Goal: Transaction & Acquisition: Purchase product/service

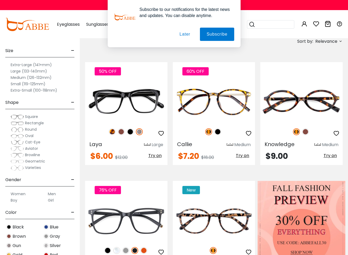
scroll to position [48, 0]
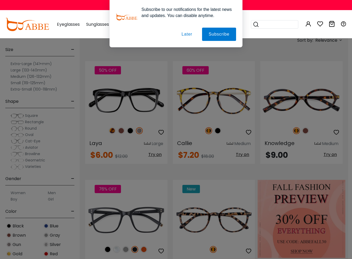
click at [184, 33] on button "Later" at bounding box center [187, 34] width 24 height 13
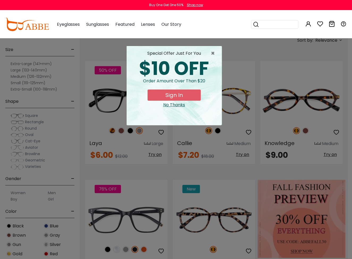
click at [175, 95] on button "Sign In" at bounding box center [174, 95] width 53 height 11
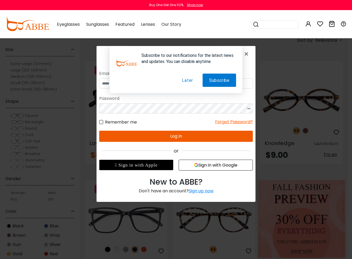
click at [185, 81] on button "Later" at bounding box center [187, 80] width 24 height 13
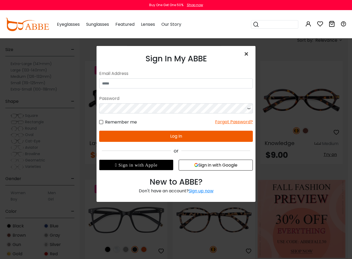
click at [246, 53] on span "×" at bounding box center [247, 53] width 8 height 11
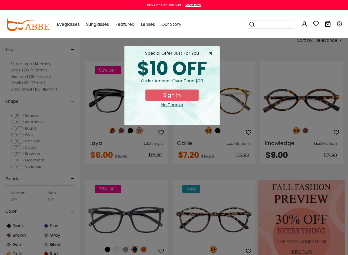
click at [211, 53] on span "×" at bounding box center [212, 53] width 7 height 6
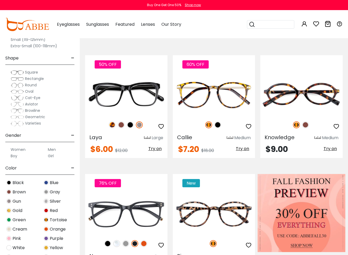
scroll to position [73, 0]
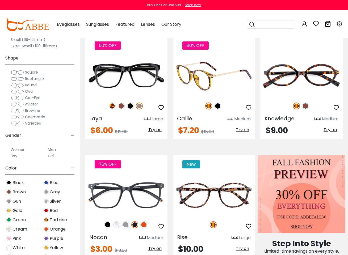
click at [219, 105] on img at bounding box center [217, 106] width 7 height 7
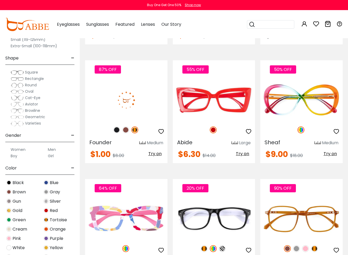
scroll to position [884, 0]
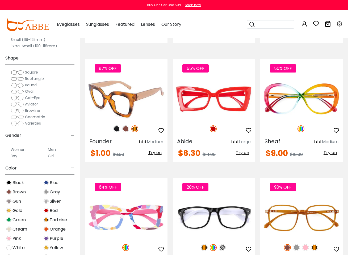
click at [131, 105] on img at bounding box center [126, 98] width 82 height 41
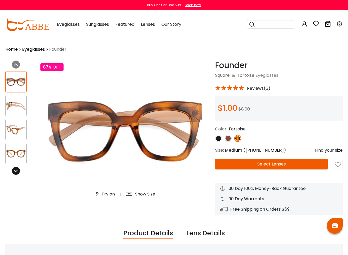
click at [14, 171] on icon at bounding box center [16, 171] width 4 height 4
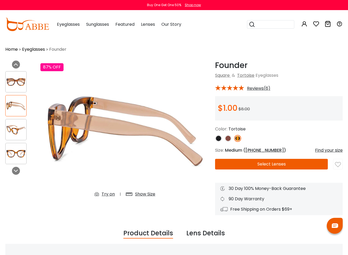
click at [14, 83] on img at bounding box center [16, 82] width 21 height 10
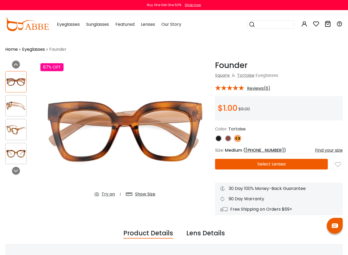
click at [228, 138] on img at bounding box center [228, 138] width 7 height 7
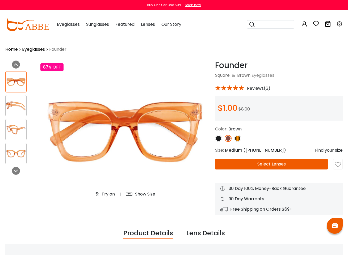
click at [219, 138] on img at bounding box center [218, 138] width 7 height 7
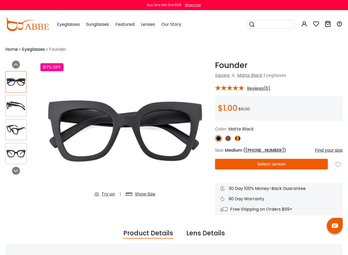
click at [272, 165] on button "Select Lenses" at bounding box center [271, 164] width 113 height 11
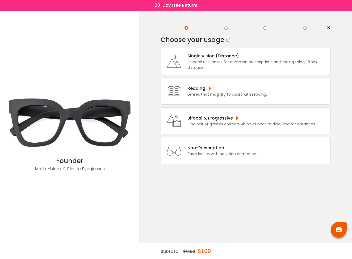
click at [207, 121] on div "Bifocal & Progressive" at bounding box center [251, 118] width 128 height 7
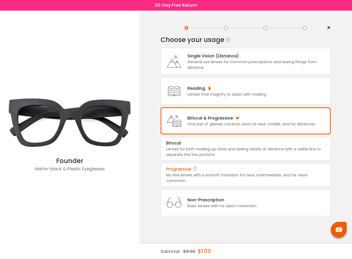
click at [207, 173] on div "Progressive" at bounding box center [245, 169] width 159 height 6
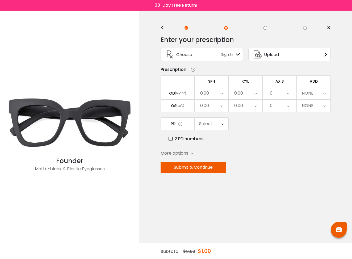
click at [222, 94] on icon at bounding box center [221, 93] width 2 height 12
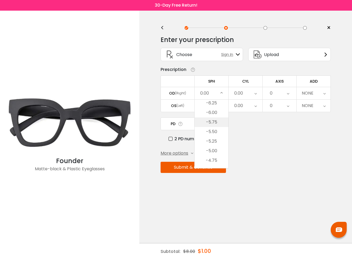
scroll to position [544, 0]
click at [215, 145] on li "-4.75" at bounding box center [212, 145] width 34 height 10
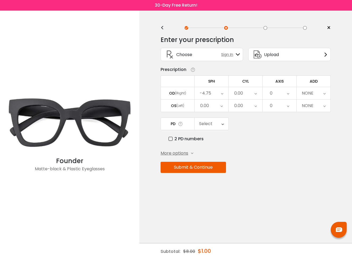
click at [254, 94] on div "0.00" at bounding box center [246, 93] width 34 height 12
click at [249, 167] on li "+0.50" at bounding box center [246, 168] width 34 height 10
click at [288, 94] on icon at bounding box center [288, 93] width 2 height 12
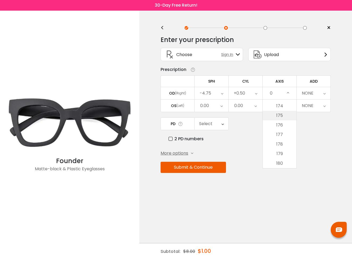
click at [286, 115] on li "175" at bounding box center [280, 116] width 34 height 10
click at [325, 94] on icon at bounding box center [324, 93] width 2 height 12
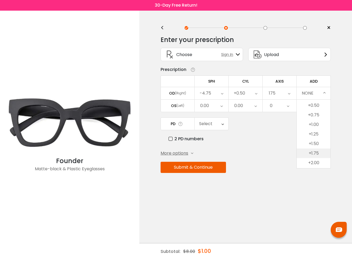
scroll to position [18, 0]
click at [315, 162] on li "+2.25" at bounding box center [314, 163] width 34 height 10
click at [220, 107] on div "0.00" at bounding box center [212, 106] width 34 height 12
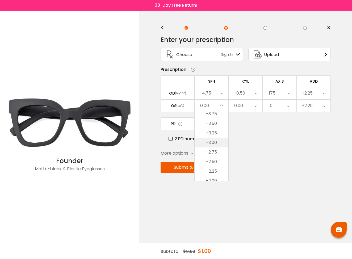
scroll to position [563, 0]
click at [215, 148] on li "-4.50" at bounding box center [212, 147] width 34 height 10
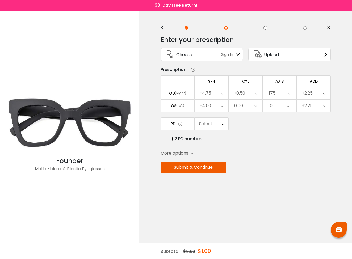
click at [255, 107] on icon at bounding box center [255, 106] width 2 height 12
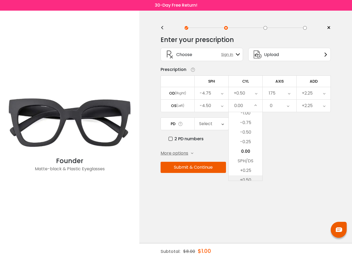
click at [251, 179] on li "+0.50" at bounding box center [246, 180] width 34 height 10
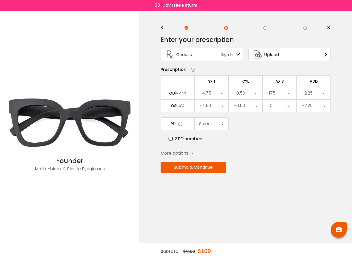
click at [289, 106] on icon at bounding box center [288, 106] width 2 height 12
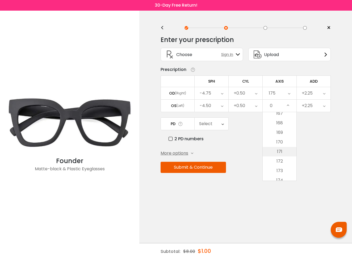
scroll to position [1664, 0]
click at [281, 129] on li "175" at bounding box center [280, 128] width 34 height 10
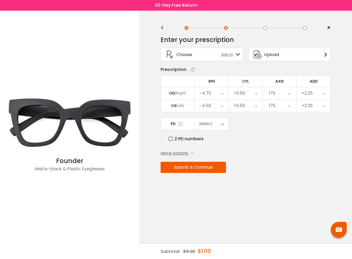
click at [170, 140] on label "2 PD numbers" at bounding box center [186, 139] width 35 height 7
click at [223, 125] on icon at bounding box center [223, 124] width 2 height 12
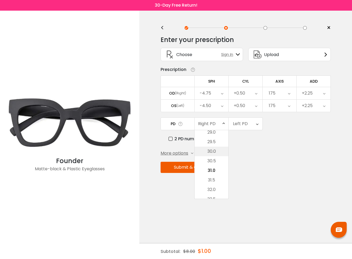
scroll to position [82, 0]
click at [216, 141] on li "27.5" at bounding box center [212, 139] width 34 height 10
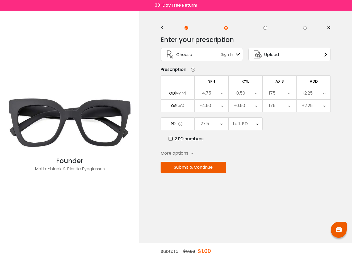
click at [258, 125] on icon at bounding box center [257, 124] width 2 height 12
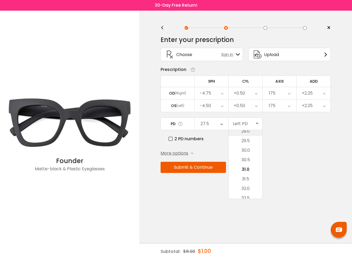
scroll to position [109, 0]
click at [250, 133] on li "28.5" at bounding box center [246, 131] width 34 height 10
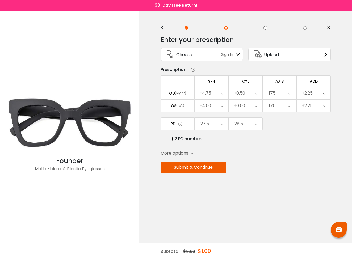
click at [198, 167] on button "Submit & Continue" at bounding box center [193, 167] width 65 height 11
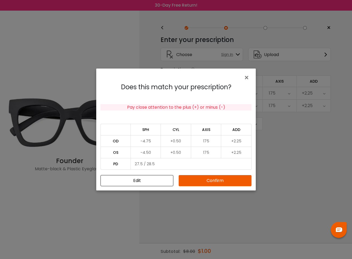
click at [211, 153] on td "175" at bounding box center [206, 152] width 30 height 11
click at [207, 153] on td "175" at bounding box center [206, 152] width 30 height 11
click at [139, 180] on button "Edit" at bounding box center [136, 180] width 73 height 11
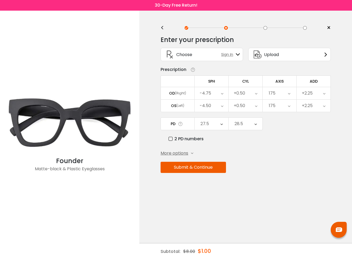
click at [289, 107] on icon at bounding box center [289, 106] width 2 height 12
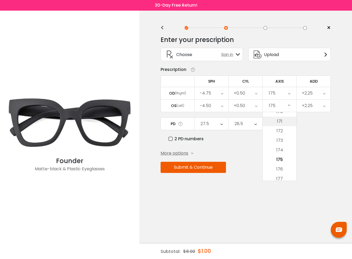
scroll to position [1631, 0]
click at [281, 116] on li "170" at bounding box center [280, 113] width 34 height 10
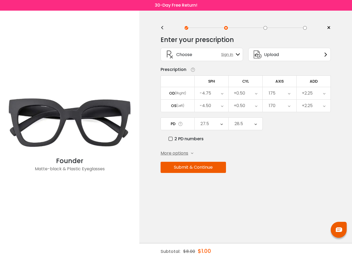
click at [198, 170] on button "Submit & Continue" at bounding box center [193, 167] width 65 height 11
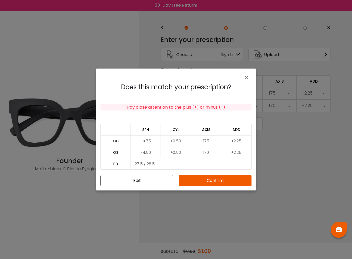
click at [213, 180] on button "Confirm" at bounding box center [215, 180] width 73 height 11
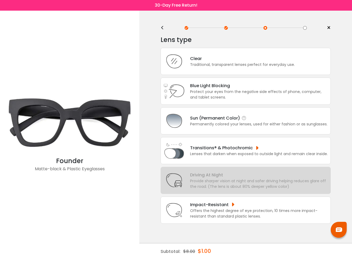
click at [219, 121] on div "Sun (Permanent Color)" at bounding box center [258, 118] width 137 height 7
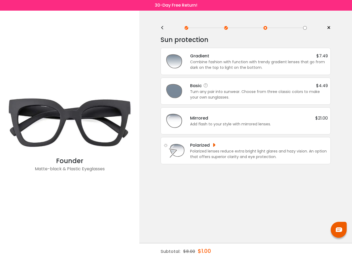
click at [216, 91] on div "Turn any pair into sunwear. Choose from three classic colors to make your own s…" at bounding box center [259, 94] width 138 height 11
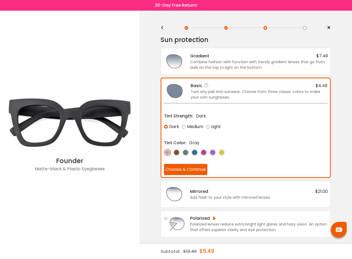
click at [167, 152] on img at bounding box center [167, 152] width 7 height 7
click at [185, 167] on button "Choose & Continue" at bounding box center [185, 169] width 43 height 11
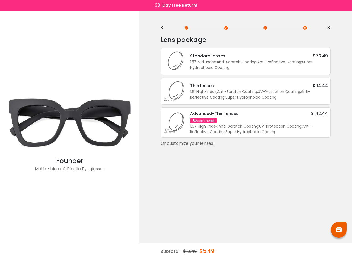
click at [226, 61] on div "1.57 Mid-Index ; Anti-Scratch Coating ; Anti-Reflective Coating ; Super Hydroph…" at bounding box center [259, 64] width 138 height 11
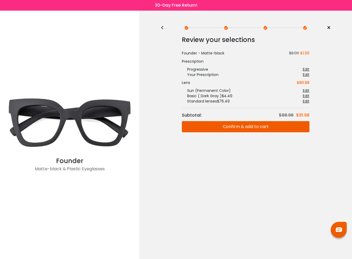
click at [162, 27] on div "<" at bounding box center [165, 28] width 8 height 4
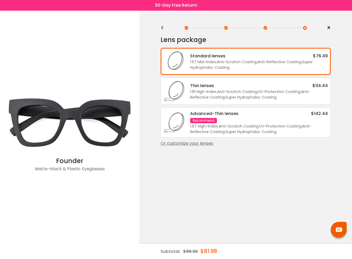
click at [213, 97] on div "1.61 High-Index ; Anti-Scratch Coating ; UV-Protection Coating ; Anti-Reflectiv…" at bounding box center [259, 94] width 138 height 11
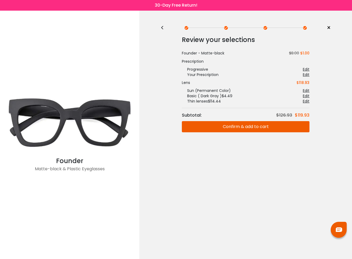
click at [162, 26] on div "<" at bounding box center [165, 28] width 8 height 4
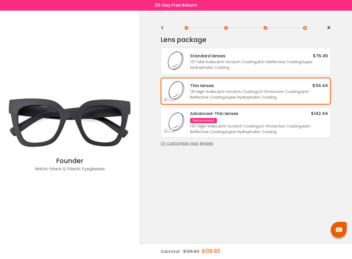
click at [161, 27] on div "<" at bounding box center [165, 28] width 8 height 4
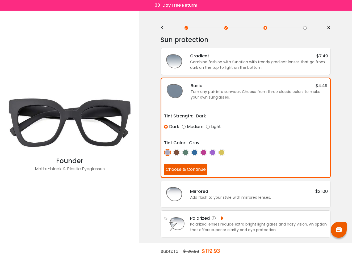
click at [228, 229] on div "Polarized lenses reduce extra bright light glares and hazy vision. An option th…" at bounding box center [259, 227] width 138 height 11
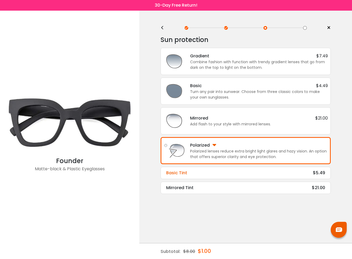
click at [184, 171] on div "Basic Tint" at bounding box center [176, 173] width 21 height 6
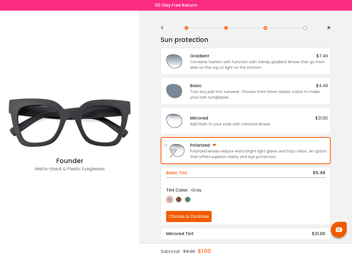
scroll to position [0, 0]
click at [221, 144] on div "Polarized" at bounding box center [207, 145] width 34 height 7
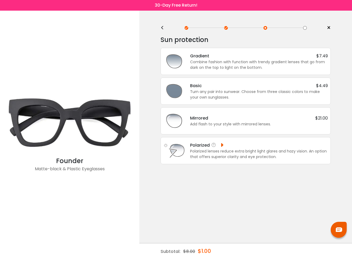
scroll to position [0, 0]
click at [222, 144] on div "Polarized" at bounding box center [207, 145] width 34 height 7
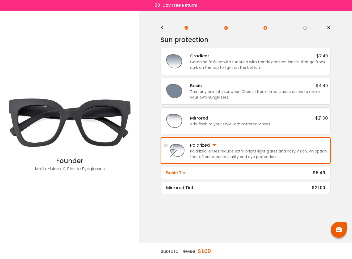
click at [182, 173] on div "Basic Tint" at bounding box center [176, 173] width 21 height 6
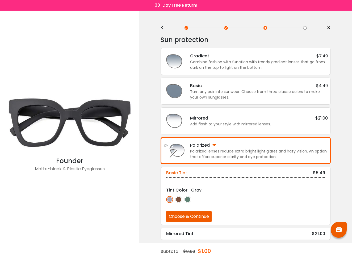
scroll to position [0, 0]
click at [169, 200] on img at bounding box center [169, 199] width 7 height 7
click at [249, 93] on div "Turn any pair into sunwear. Choose from three classic colors to make your own s…" at bounding box center [259, 94] width 138 height 11
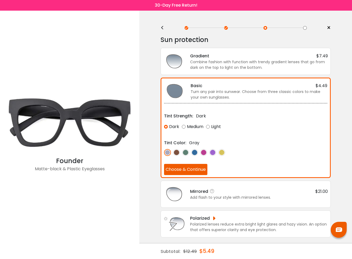
scroll to position [1, 0]
click at [222, 218] on div "Polarized" at bounding box center [207, 218] width 34 height 7
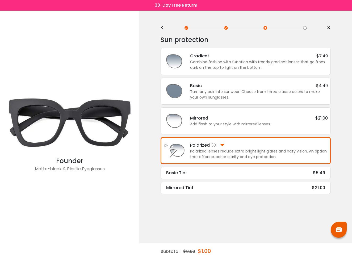
scroll to position [0, 0]
click at [184, 172] on div "Basic Tint" at bounding box center [176, 173] width 21 height 6
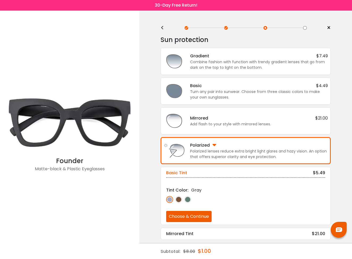
scroll to position [0, 0]
click at [170, 199] on img at bounding box center [169, 199] width 7 height 7
click at [184, 216] on button "Choose & Continue" at bounding box center [188, 216] width 45 height 11
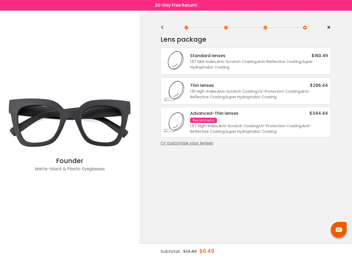
scroll to position [0, 0]
click at [203, 62] on div "1.57 Mid-Index ; Anti-Scratch Coating ; Anti-Reflective Coating ; Super Hydroph…" at bounding box center [259, 64] width 138 height 11
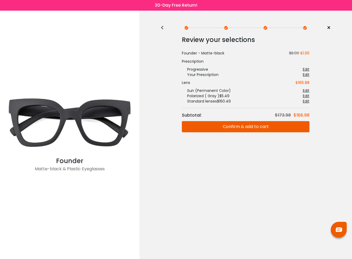
click at [162, 27] on div "<" at bounding box center [165, 28] width 8 height 4
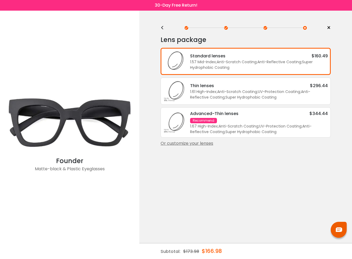
click at [162, 27] on div "<" at bounding box center [165, 28] width 8 height 4
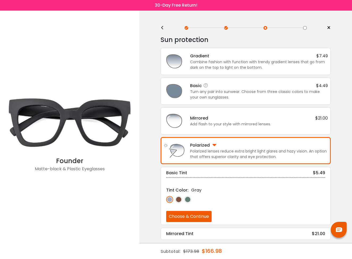
click at [205, 91] on div "Turn any pair into sunwear. Choose from three classic colors to make your own s…" at bounding box center [259, 94] width 138 height 11
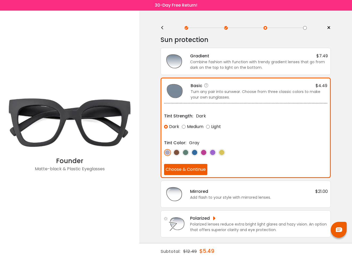
click at [168, 151] on img at bounding box center [167, 152] width 7 height 7
click at [180, 169] on button "Choose & Continue" at bounding box center [185, 169] width 43 height 11
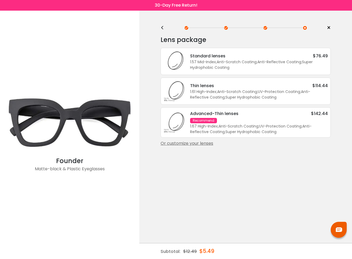
click at [224, 59] on div "Standard lenses" at bounding box center [207, 56] width 35 height 7
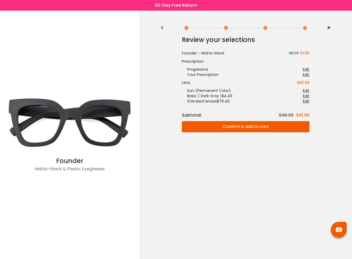
click at [249, 126] on button "Confirm & add to cart" at bounding box center [246, 126] width 128 height 11
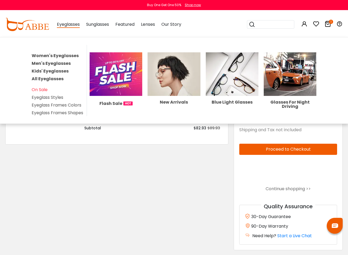
click at [55, 55] on link "Women's Eyeglasses" at bounding box center [55, 56] width 47 height 6
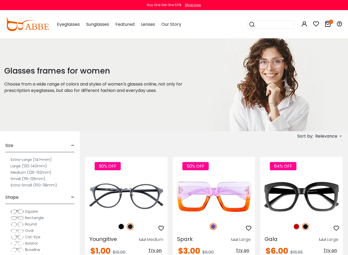
click at [325, 133] on span "Relevance" at bounding box center [326, 137] width 22 height 10
click at [301, 170] on label "Prices Low To High" at bounding box center [320, 170] width 38 height 6
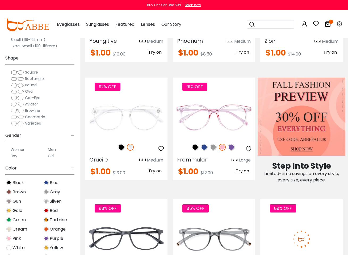
scroll to position [199, 0]
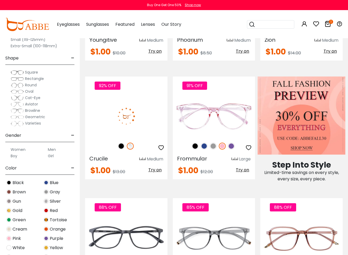
click at [121, 146] on img at bounding box center [121, 146] width 7 height 7
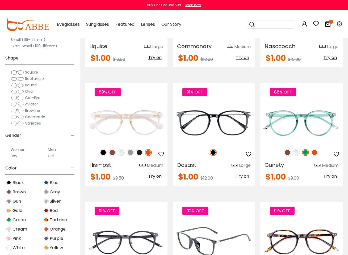
scroll to position [683, 0]
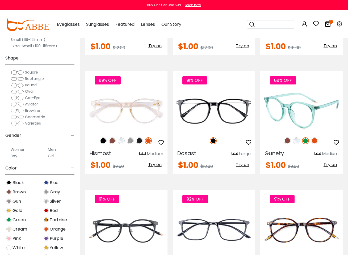
click at [287, 140] on img at bounding box center [287, 140] width 7 height 7
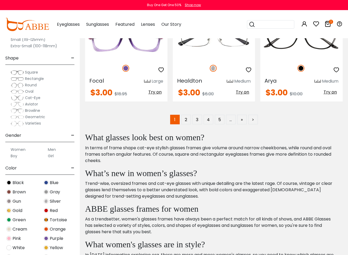
scroll to position [2337, 0]
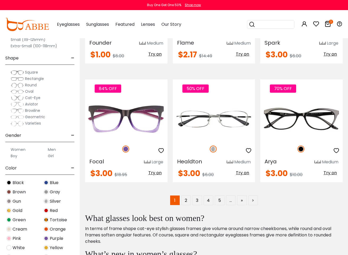
click at [32, 72] on span "Square" at bounding box center [31, 72] width 13 height 5
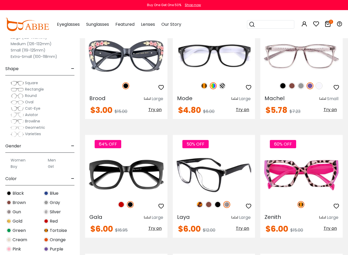
scroll to position [1821, 0]
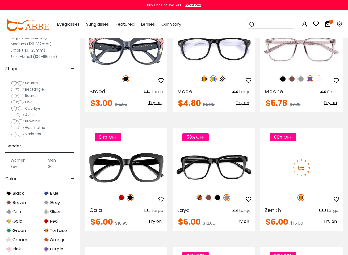
click at [317, 165] on img at bounding box center [301, 167] width 82 height 41
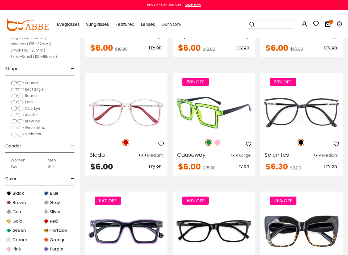
scroll to position [2031, 0]
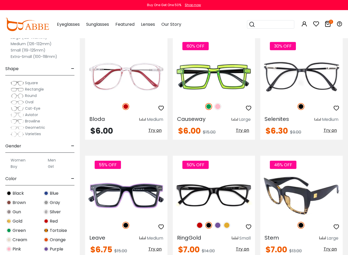
click at [301, 187] on img at bounding box center [301, 195] width 82 height 41
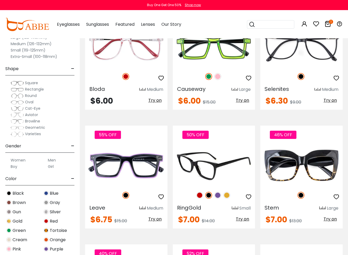
scroll to position [2223, 0]
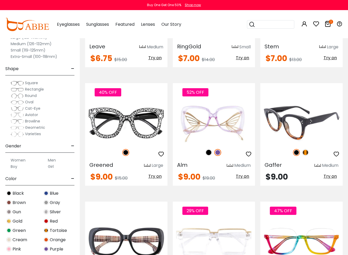
click at [295, 149] on img at bounding box center [296, 152] width 7 height 7
click at [307, 149] on img at bounding box center [305, 152] width 7 height 7
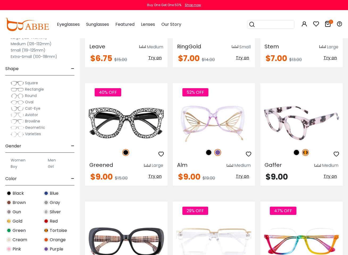
click at [297, 149] on img at bounding box center [296, 152] width 7 height 7
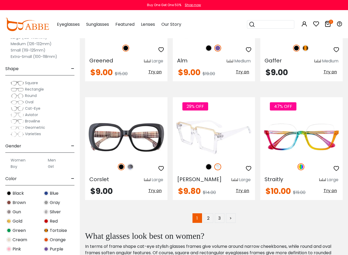
scroll to position [2362, 0]
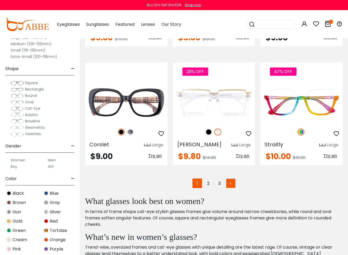
click at [231, 179] on link ">" at bounding box center [231, 184] width 10 height 10
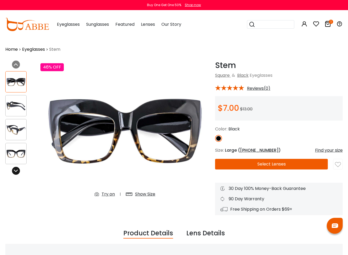
click at [16, 170] on icon at bounding box center [16, 171] width 4 height 4
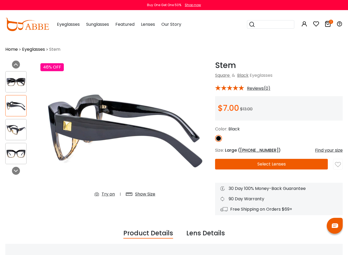
click at [15, 81] on img at bounding box center [16, 82] width 21 height 10
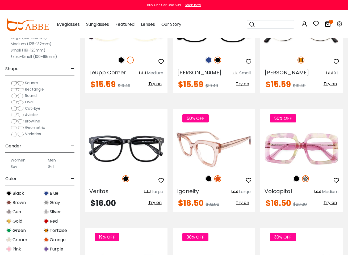
scroll to position [1283, 0]
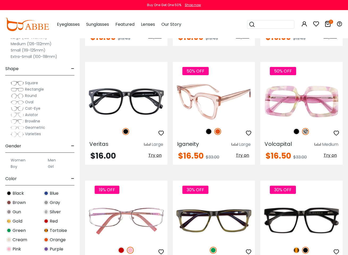
click at [209, 132] on img at bounding box center [208, 131] width 7 height 7
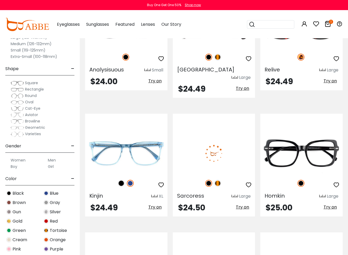
scroll to position [2242, 0]
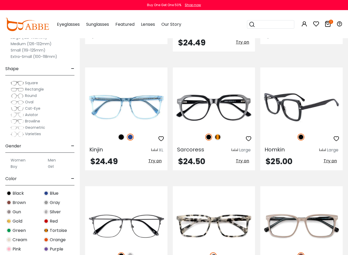
click at [299, 99] on img at bounding box center [301, 107] width 82 height 41
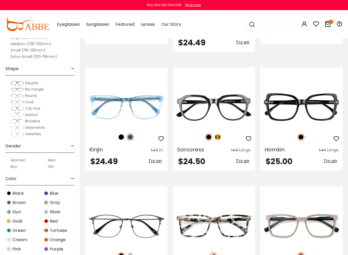
scroll to position [2200, 0]
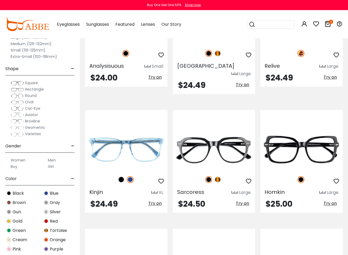
click at [33, 48] on label "Small (119-125mm)" at bounding box center [28, 50] width 35 height 6
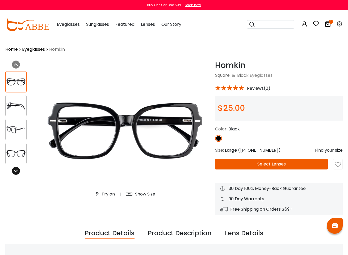
click at [16, 173] on div at bounding box center [16, 171] width 8 height 8
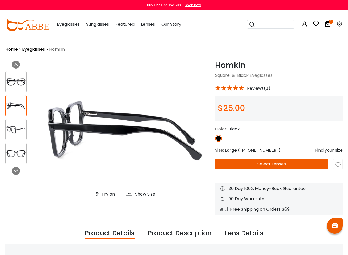
click at [14, 82] on img at bounding box center [16, 82] width 21 height 10
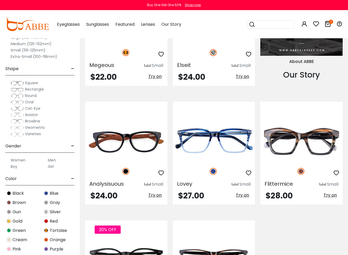
scroll to position [472, 0]
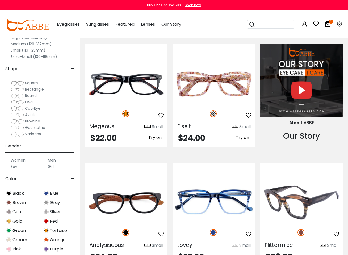
click at [297, 209] on img at bounding box center [301, 202] width 82 height 41
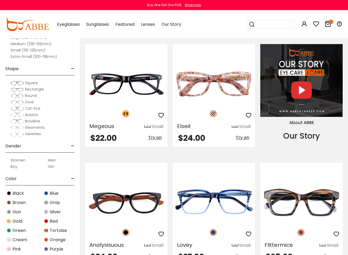
click at [27, 44] on label "Medium (126-132mm)" at bounding box center [31, 44] width 41 height 6
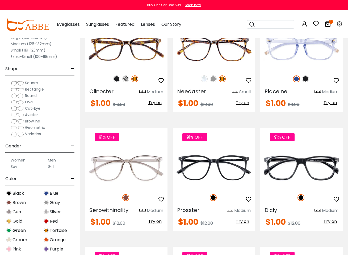
scroll to position [631, 0]
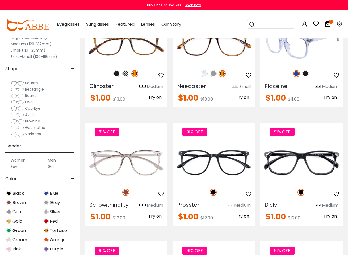
click at [305, 77] on img at bounding box center [305, 73] width 7 height 7
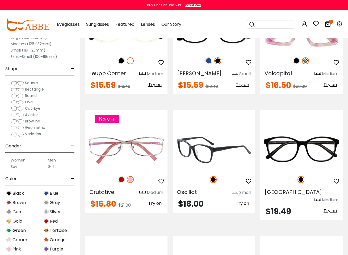
scroll to position [1913, 0]
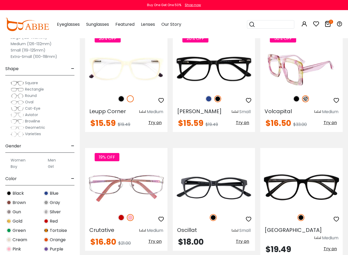
click at [297, 102] on img at bounding box center [296, 98] width 7 height 7
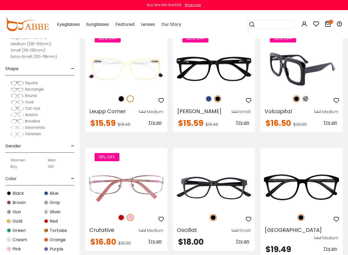
click at [301, 84] on img at bounding box center [301, 68] width 82 height 41
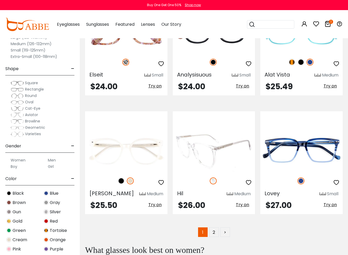
scroll to position [2358, 0]
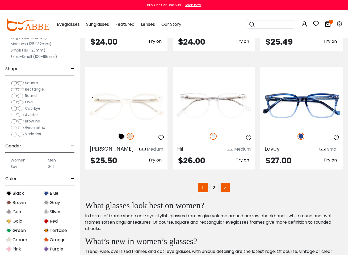
click at [224, 188] on link ">" at bounding box center [225, 188] width 10 height 10
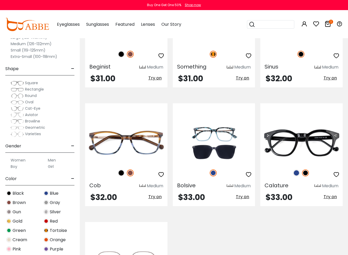
scroll to position [588, 0]
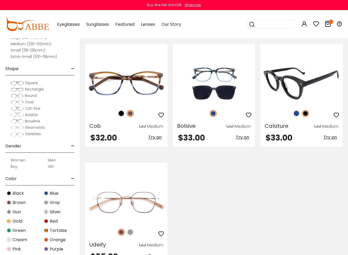
click at [296, 117] on img at bounding box center [296, 113] width 7 height 7
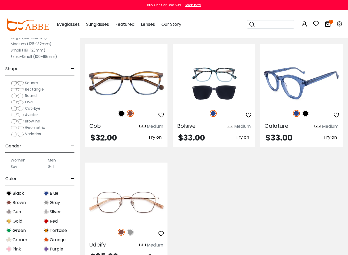
click at [309, 117] on img at bounding box center [305, 113] width 7 height 7
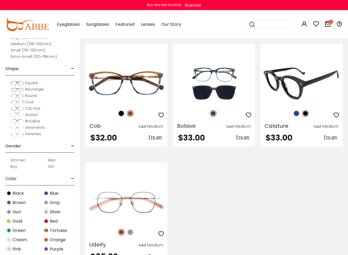
click at [296, 117] on img at bounding box center [296, 113] width 7 height 7
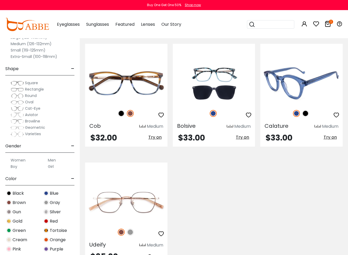
click at [308, 117] on img at bounding box center [305, 113] width 7 height 7
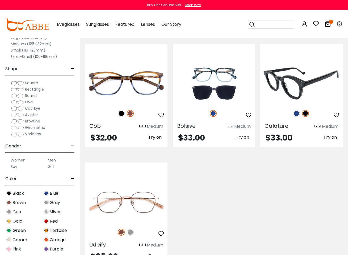
click at [302, 100] on img at bounding box center [301, 83] width 82 height 41
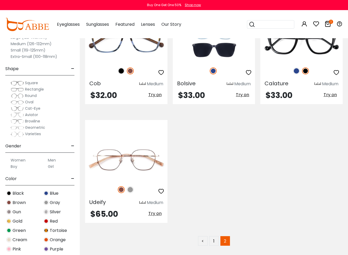
scroll to position [368, 0]
